Goal: Information Seeking & Learning: Learn about a topic

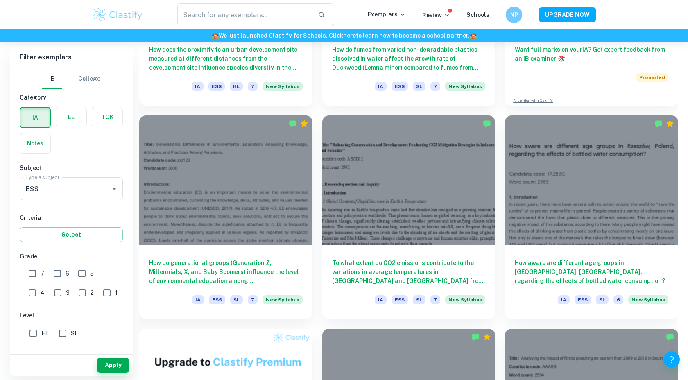
scroll to position [400, 0]
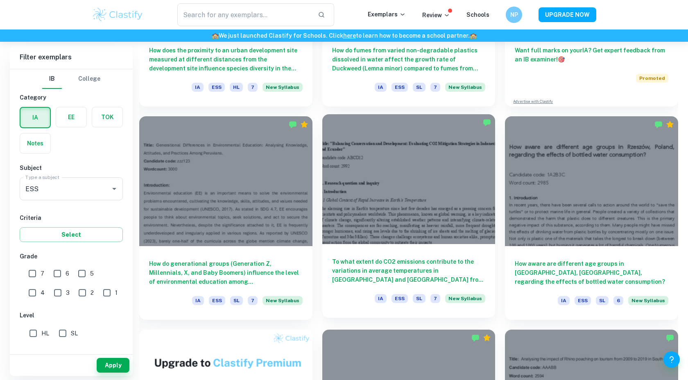
click at [408, 215] on div at bounding box center [408, 179] width 173 height 130
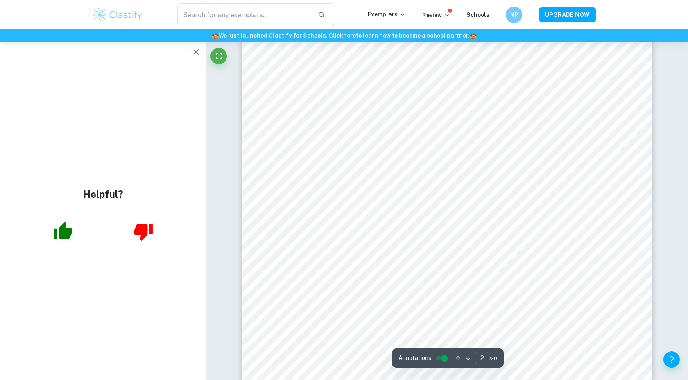
scroll to position [327, 0]
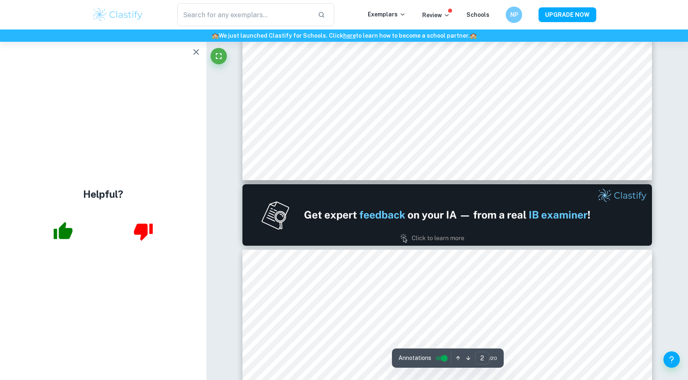
type input "1"
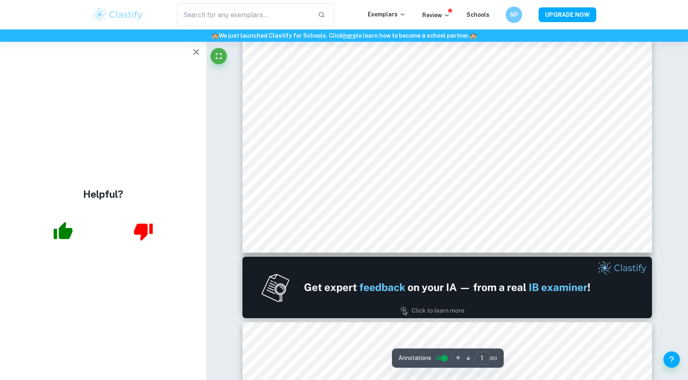
scroll to position [0, 0]
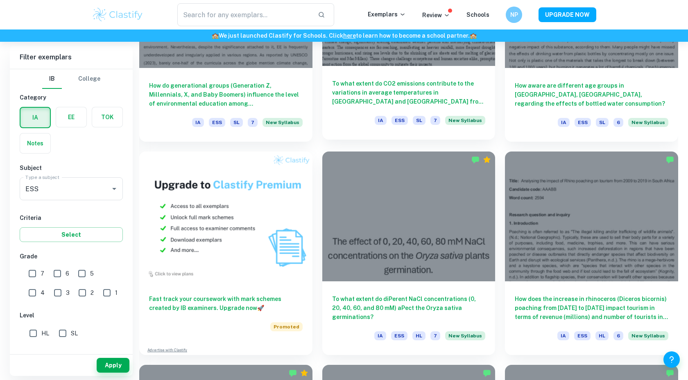
scroll to position [579, 0]
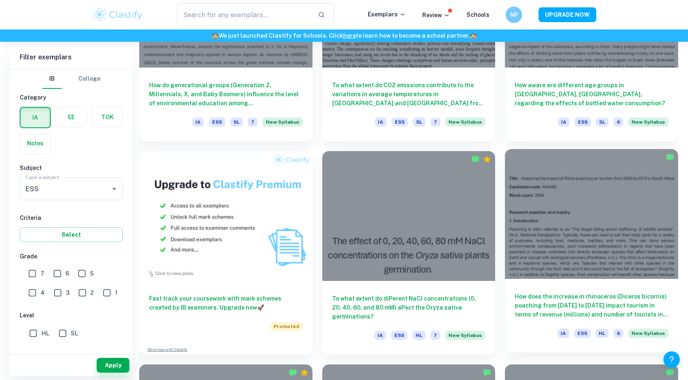
click at [626, 242] on div at bounding box center [591, 214] width 173 height 130
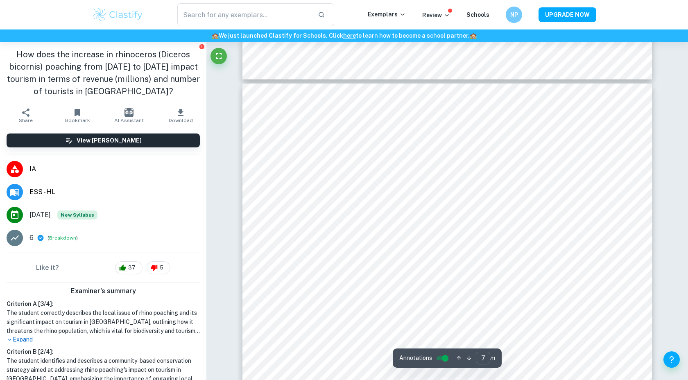
scroll to position [3370, 0]
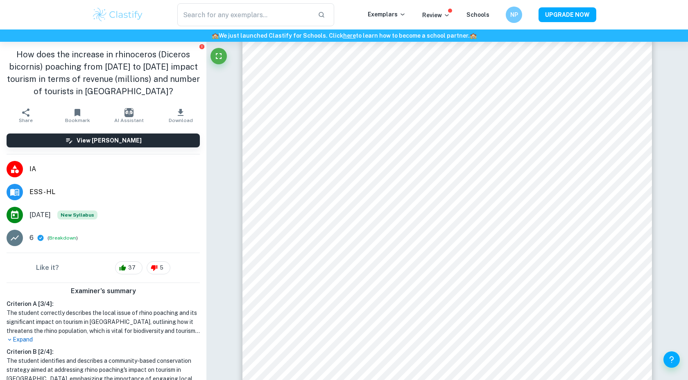
click at [33, 240] on p "6" at bounding box center [31, 238] width 4 height 10
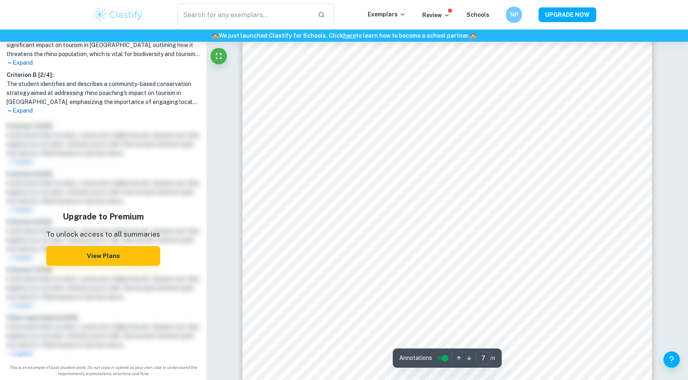
scroll to position [3729, 0]
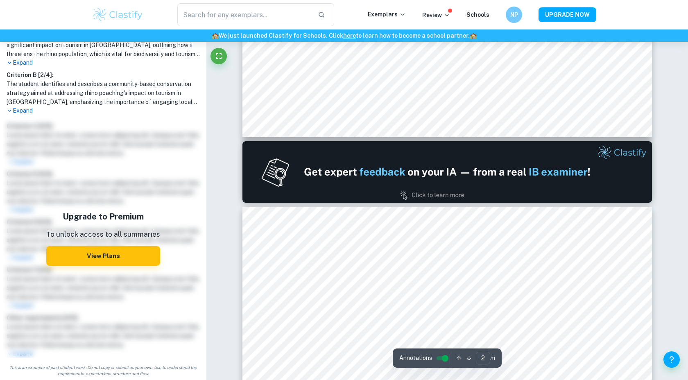
type input "1"
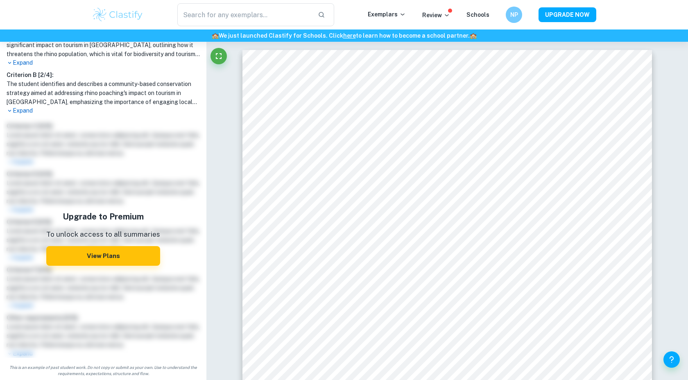
scroll to position [0, 0]
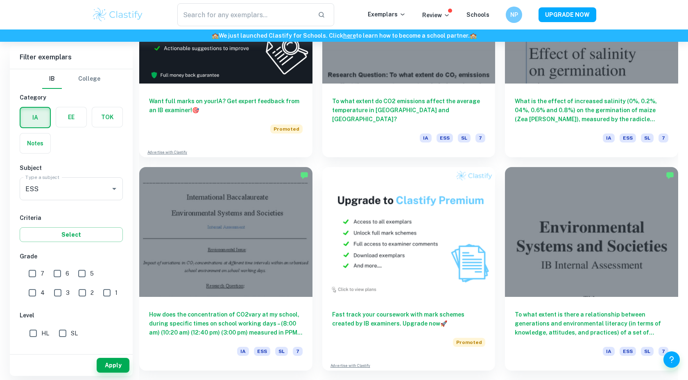
scroll to position [1713, 0]
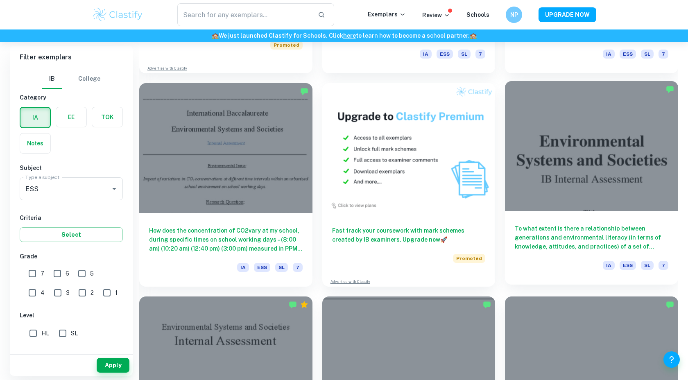
click at [586, 242] on h6 "To what extent is there a relationship between generations and environmental li…" at bounding box center [592, 237] width 154 height 27
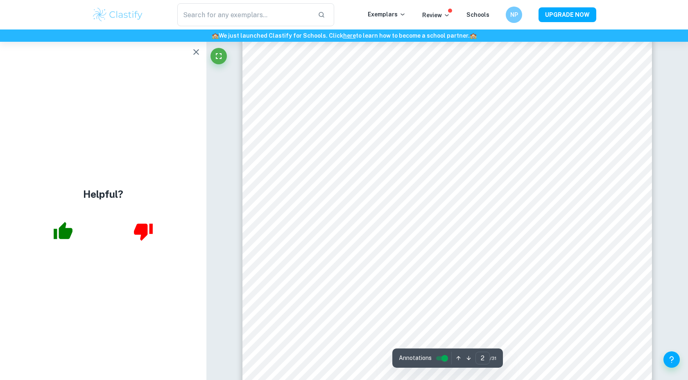
scroll to position [16, 0]
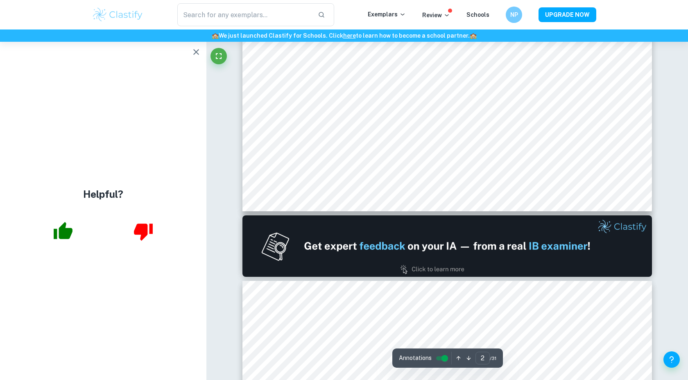
type input "1"
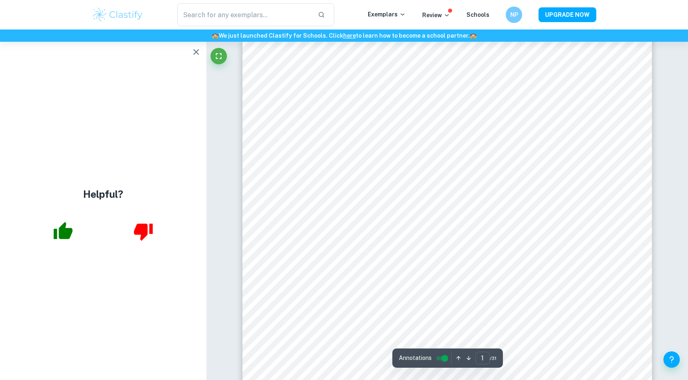
scroll to position [0, 0]
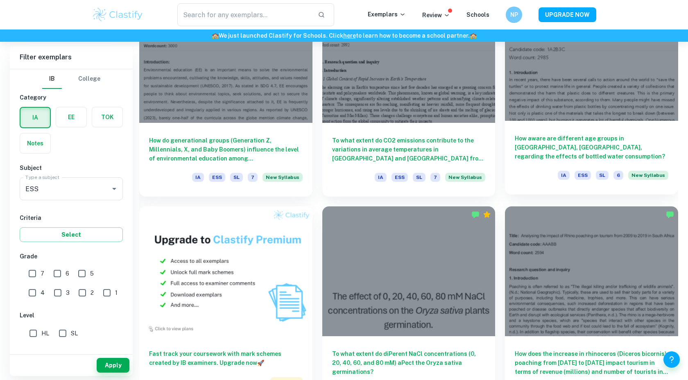
scroll to position [565, 0]
